Goal: Information Seeking & Learning: Compare options

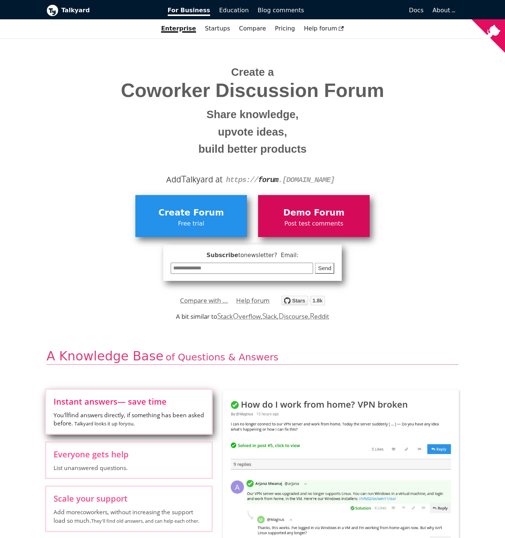
click at [301, 224] on span "Post test comments" at bounding box center [314, 224] width 104 height 10
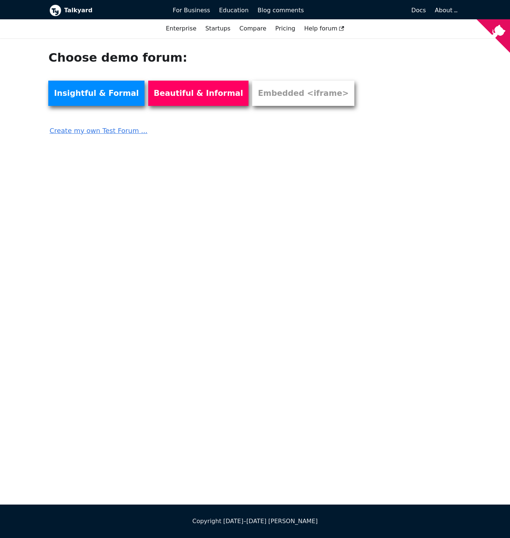
click at [126, 132] on link "Create my own Test Forum ..." at bounding box center [212, 128] width 328 height 16
click at [222, 29] on link "Startups" at bounding box center [218, 28] width 34 height 13
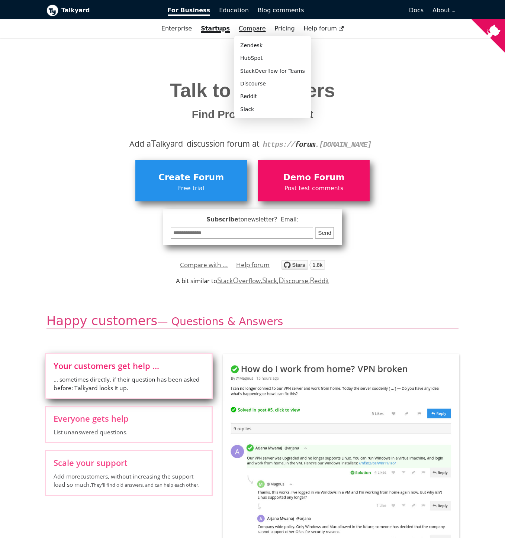
click at [252, 29] on link "Compare" at bounding box center [252, 28] width 27 height 7
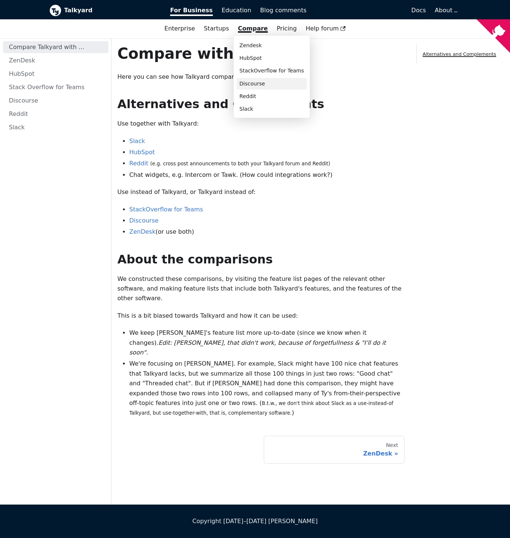
click at [264, 86] on link "Discourse" at bounding box center [272, 84] width 71 height 12
